Goal: Find specific page/section: Find specific page/section

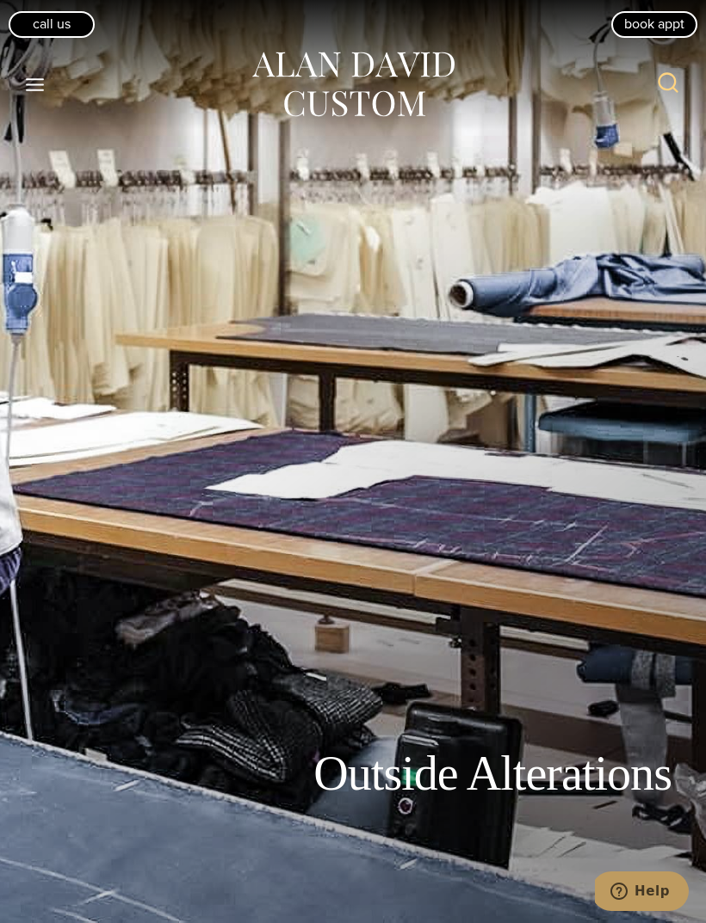
click at [36, 74] on icon "Toggle Menu" at bounding box center [35, 85] width 22 height 22
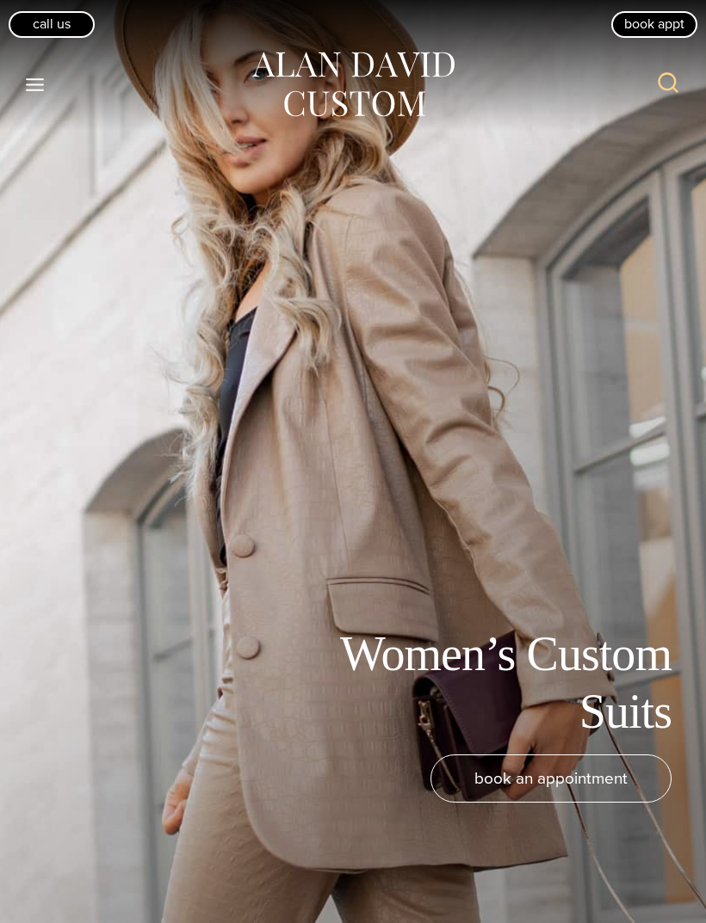
click at [41, 78] on icon "Open menu" at bounding box center [35, 84] width 18 height 13
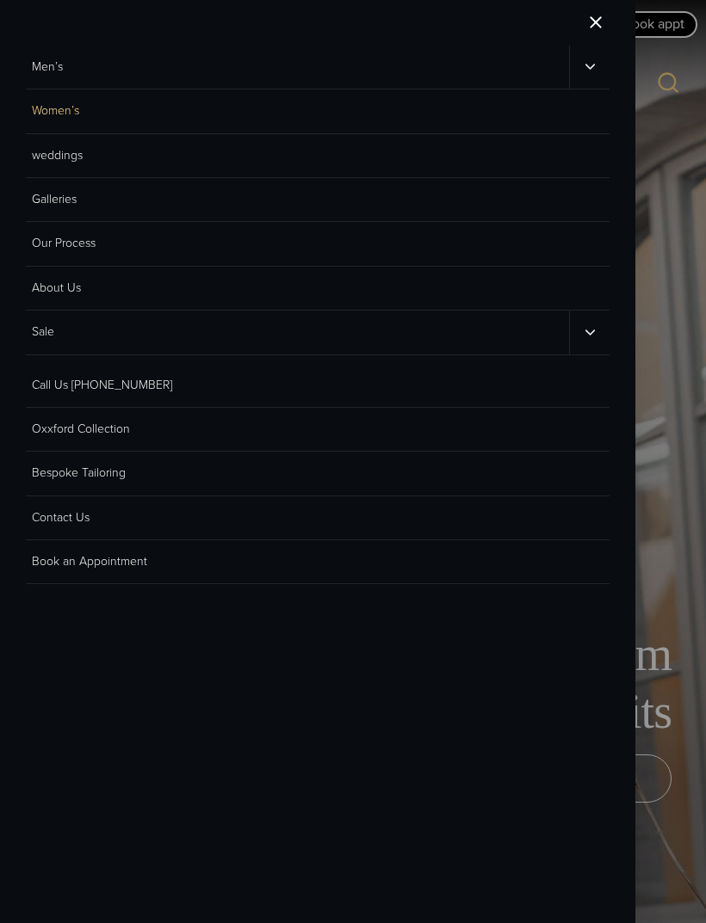
click at [67, 71] on link "Men’s" at bounding box center [297, 67] width 543 height 43
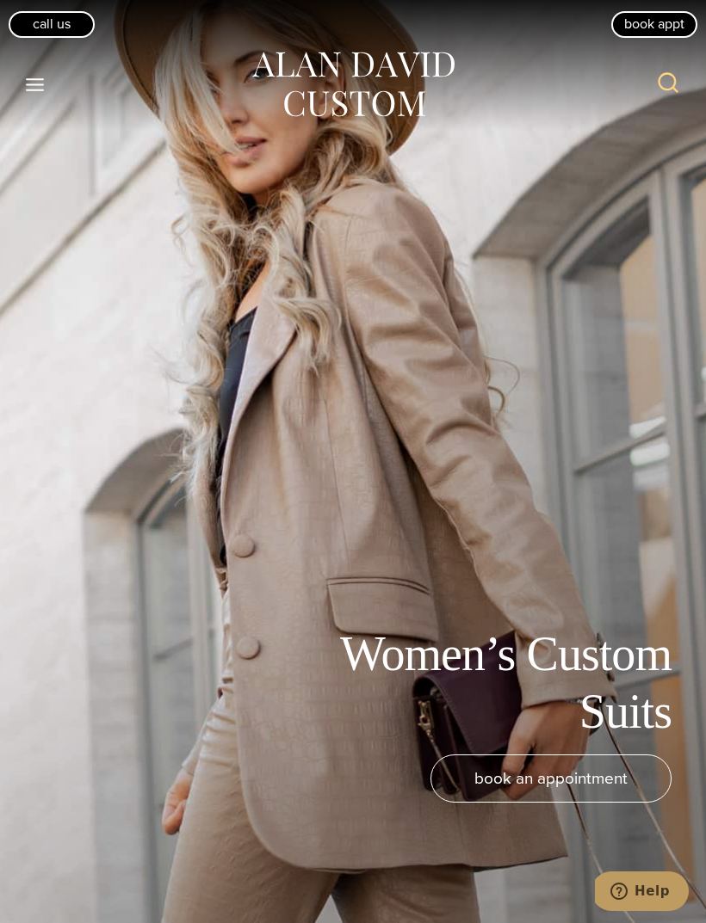
click at [43, 84] on icon "Open menu" at bounding box center [35, 84] width 18 height 13
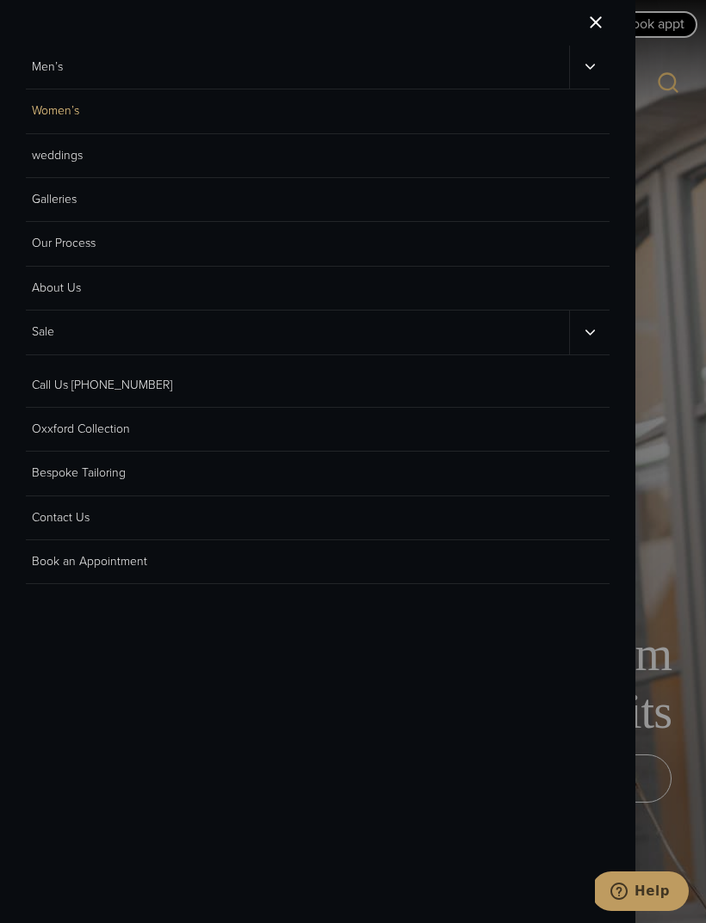
click at [595, 64] on icon "Men’s sub menu toggle" at bounding box center [590, 67] width 16 height 16
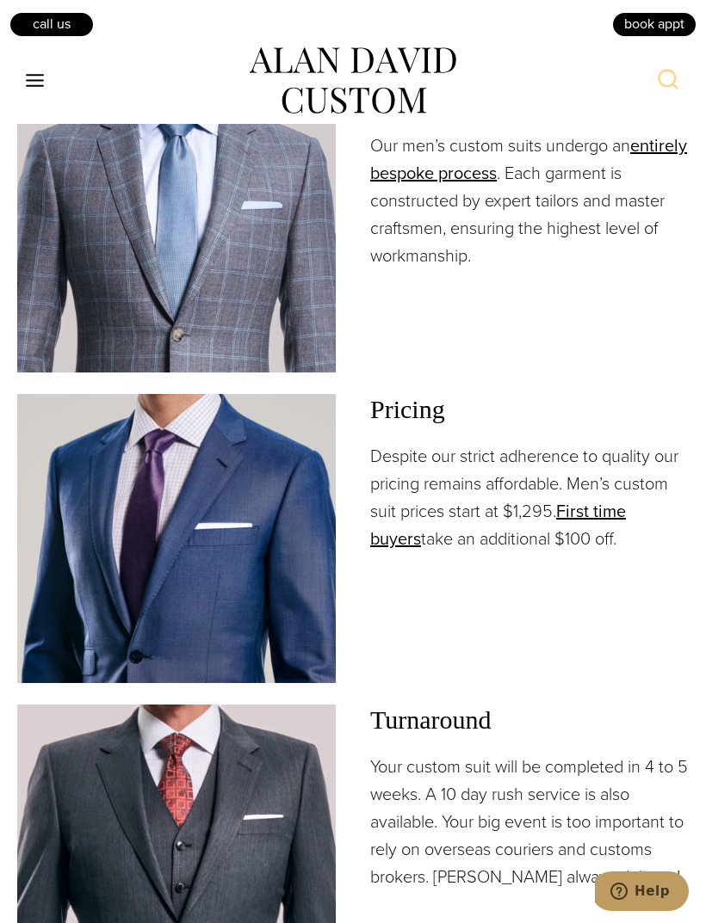
scroll to position [2353, 0]
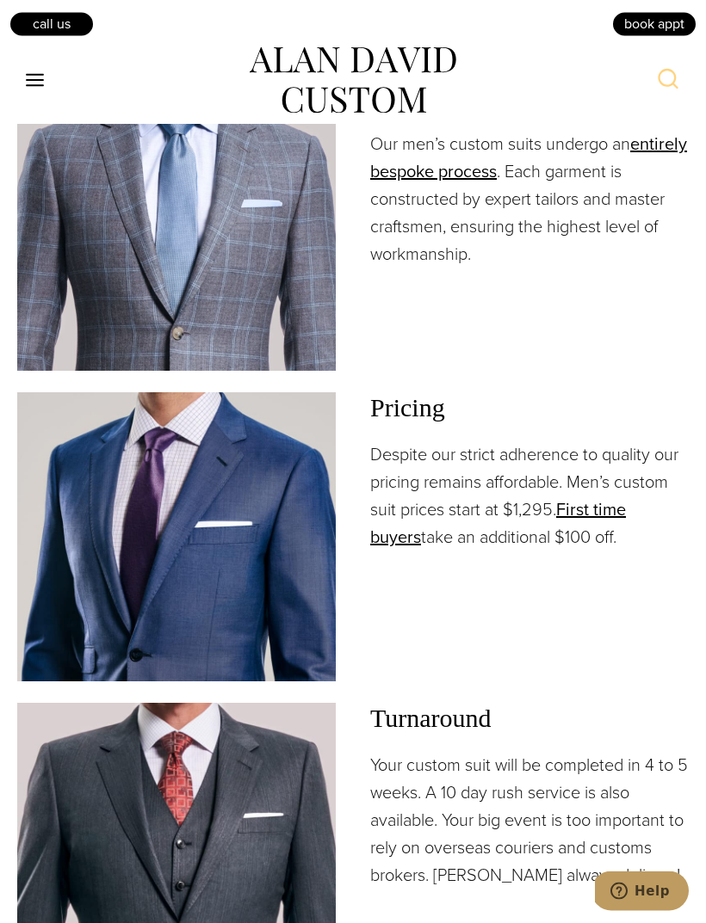
click at [416, 445] on div "Alan David commissions an impressive collection of custom tailors & pattern-cut…" at bounding box center [352, 467] width 671 height 1052
click at [406, 424] on h3 "Pricing" at bounding box center [529, 408] width 318 height 31
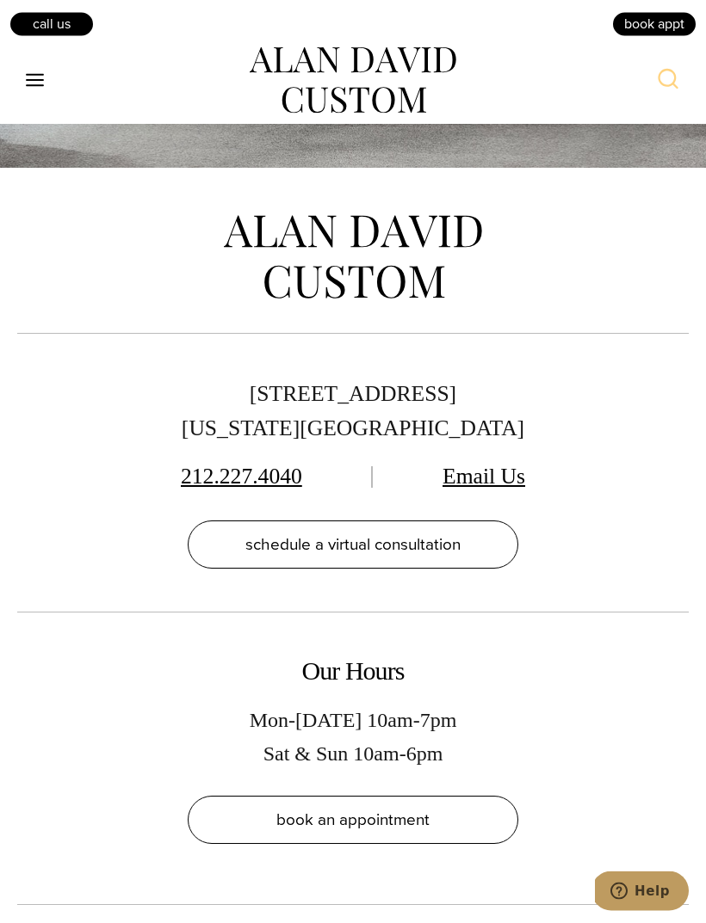
scroll to position [10629, 0]
